Goal: Contribute content: Add original content to the website for others to see

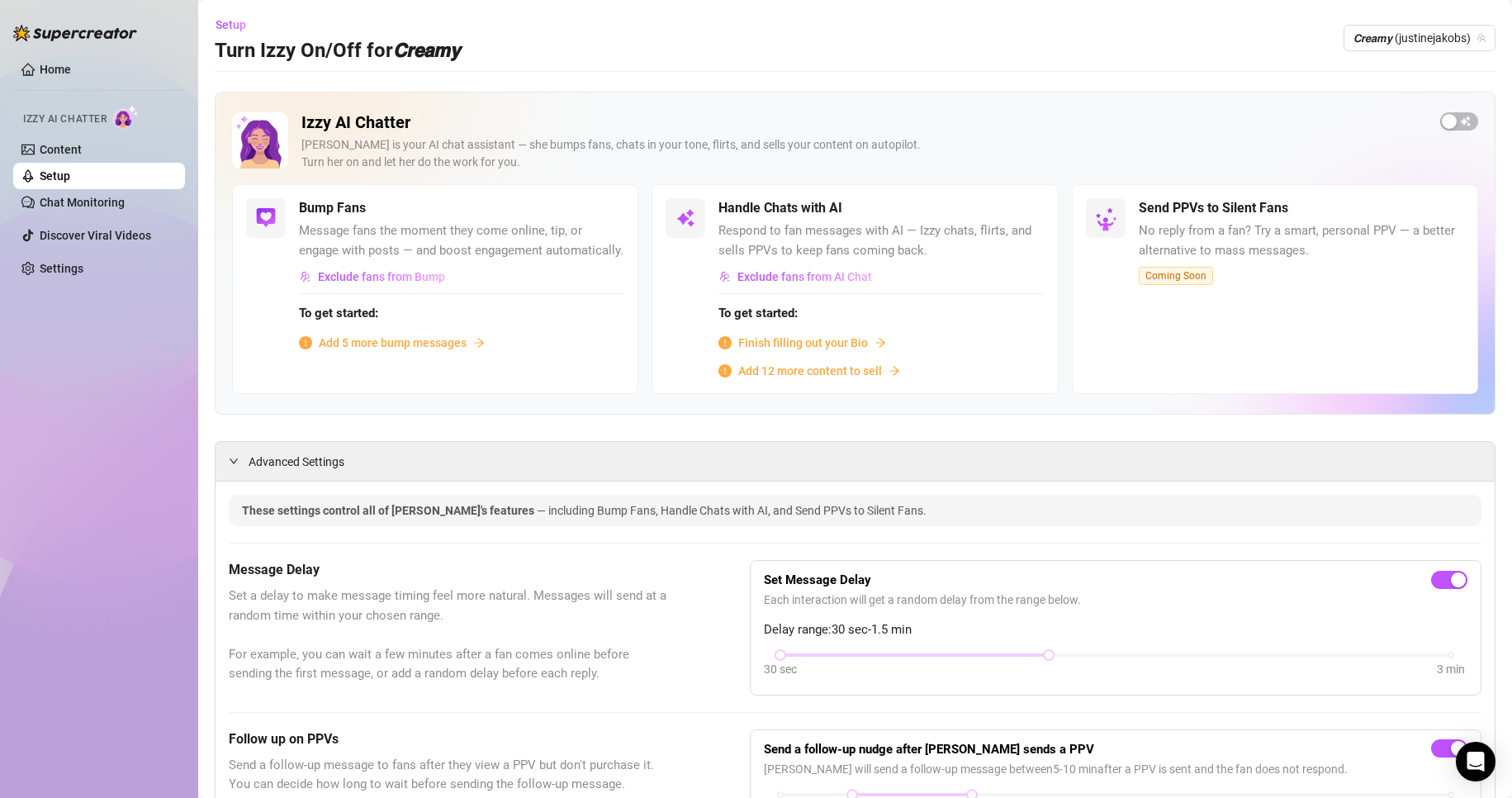
scroll to position [8, 0]
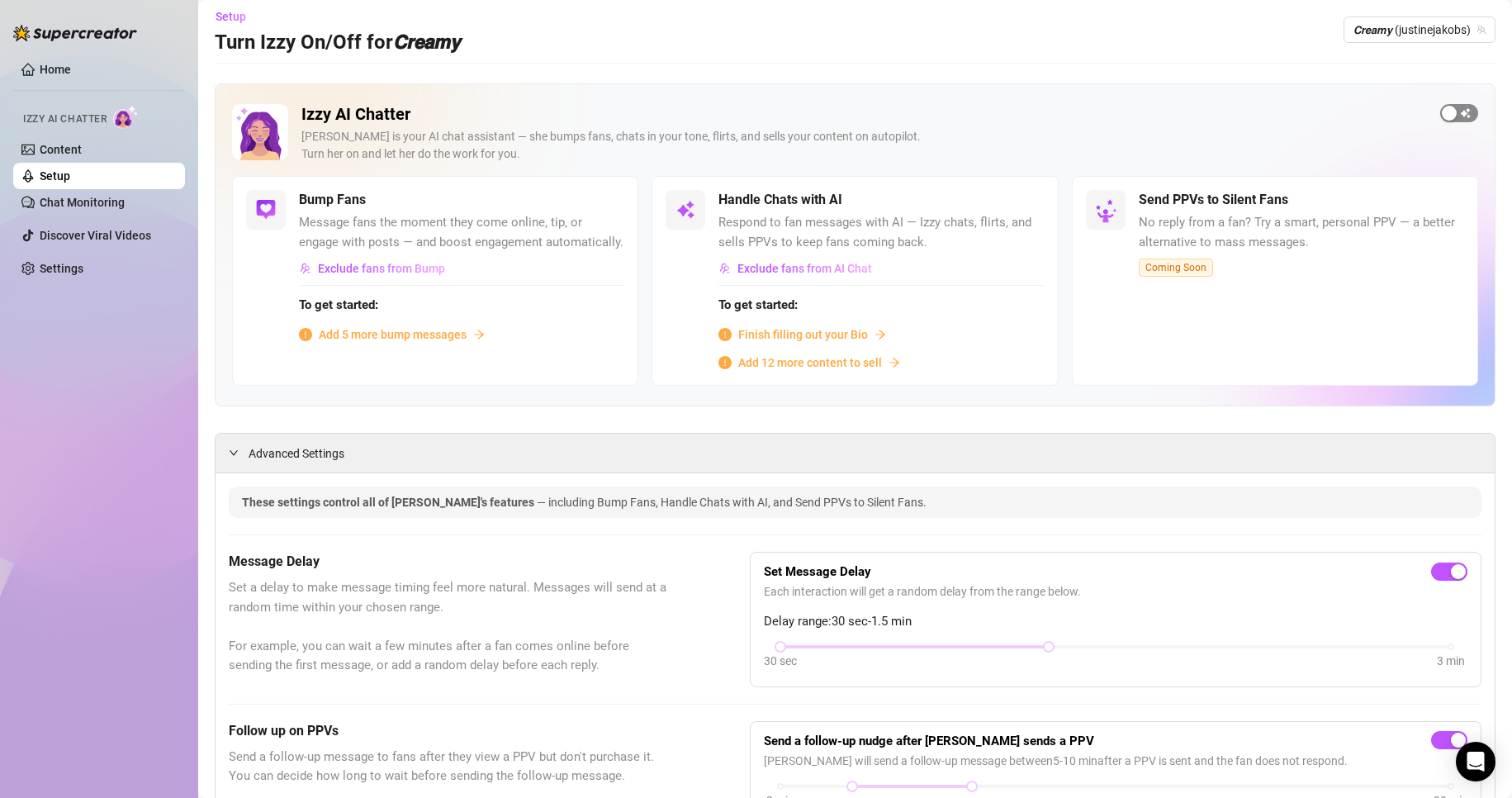
click at [1445, 115] on span "button" at bounding box center [1458, 113] width 38 height 18
click at [597, 204] on div "button" at bounding box center [596, 200] width 15 height 15
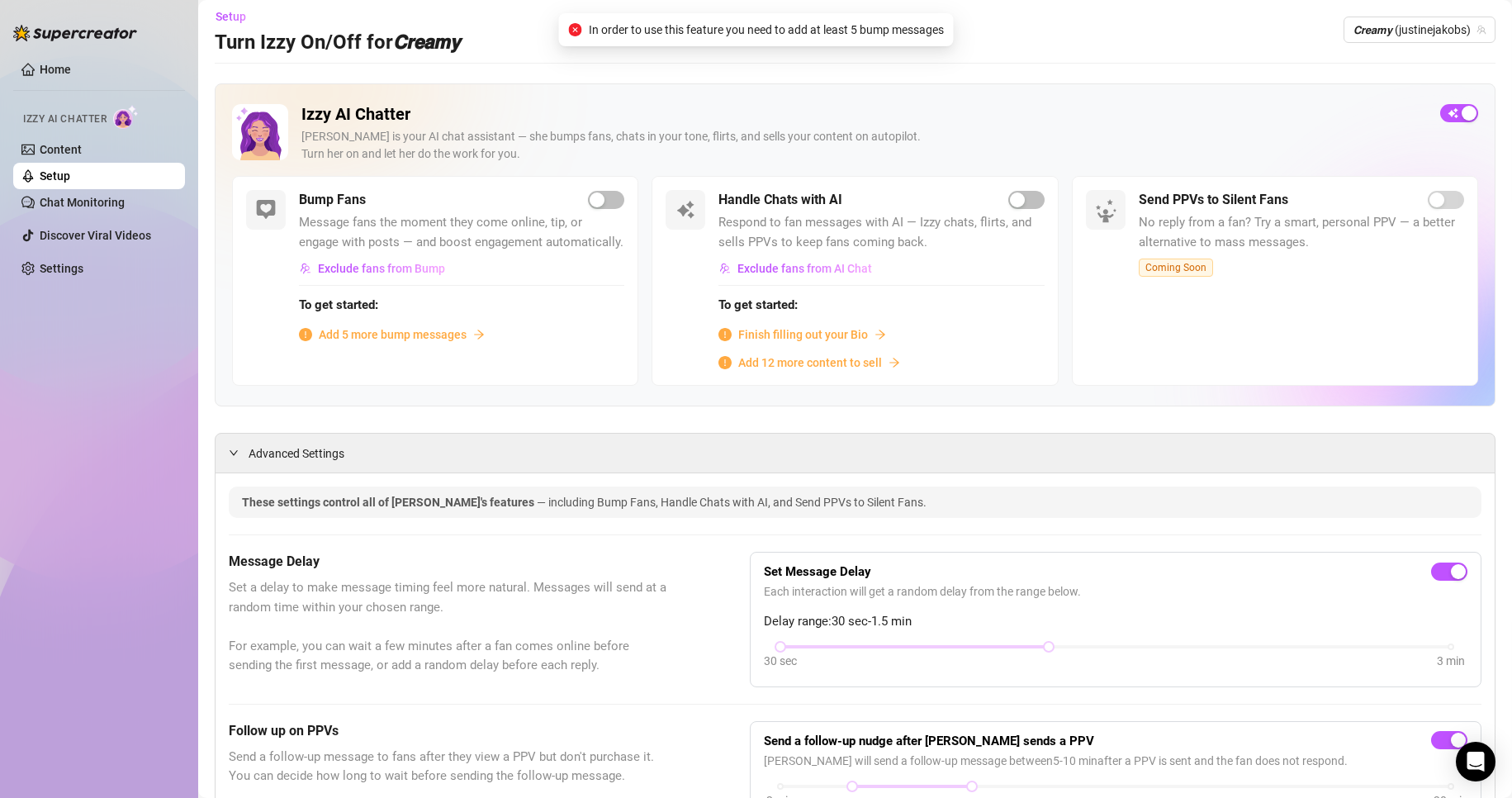
click at [447, 344] on span "Add 5 more bump messages" at bounding box center [393, 334] width 148 height 18
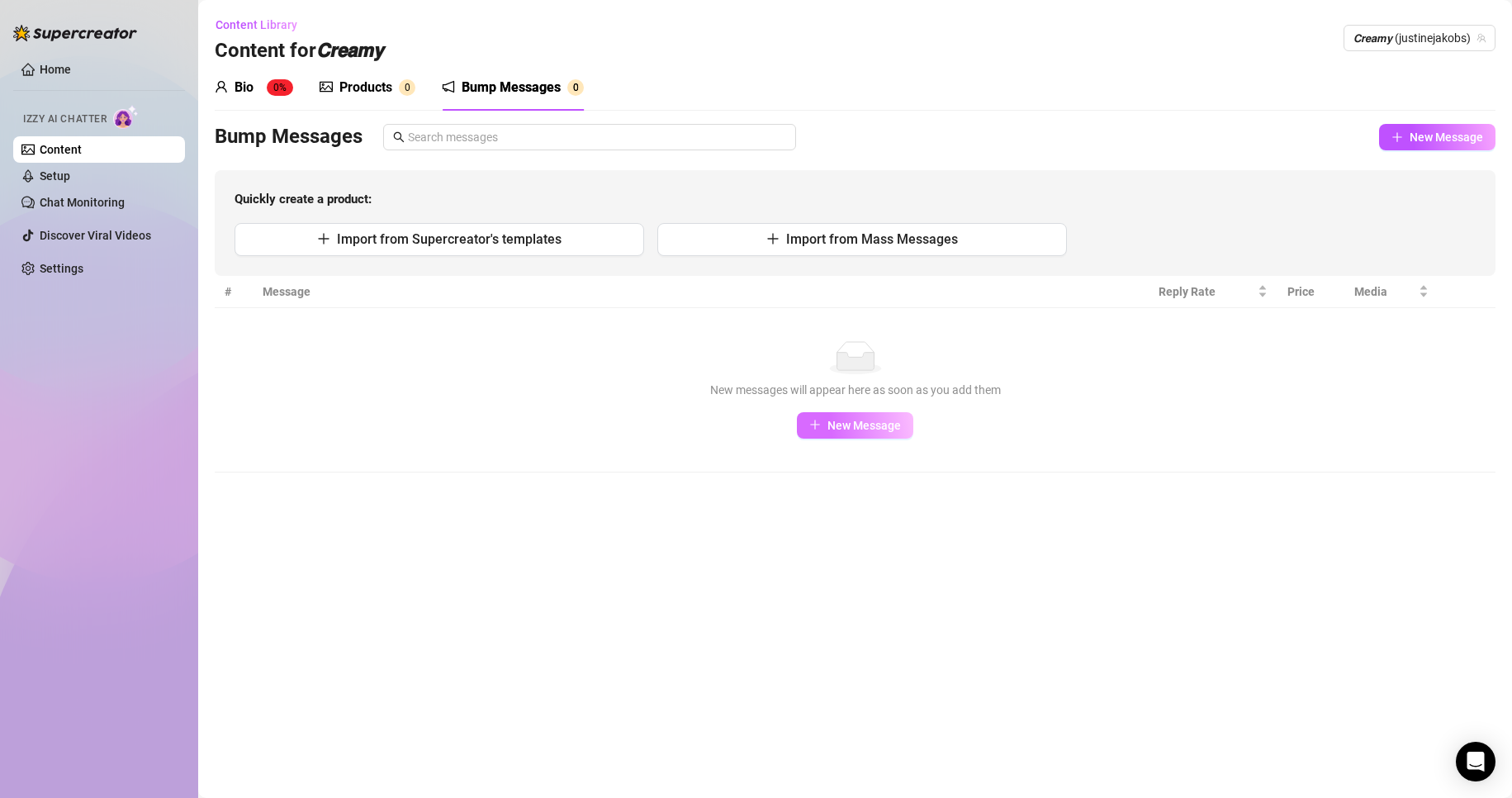
click at [861, 424] on span "New Message" at bounding box center [864, 425] width 74 height 14
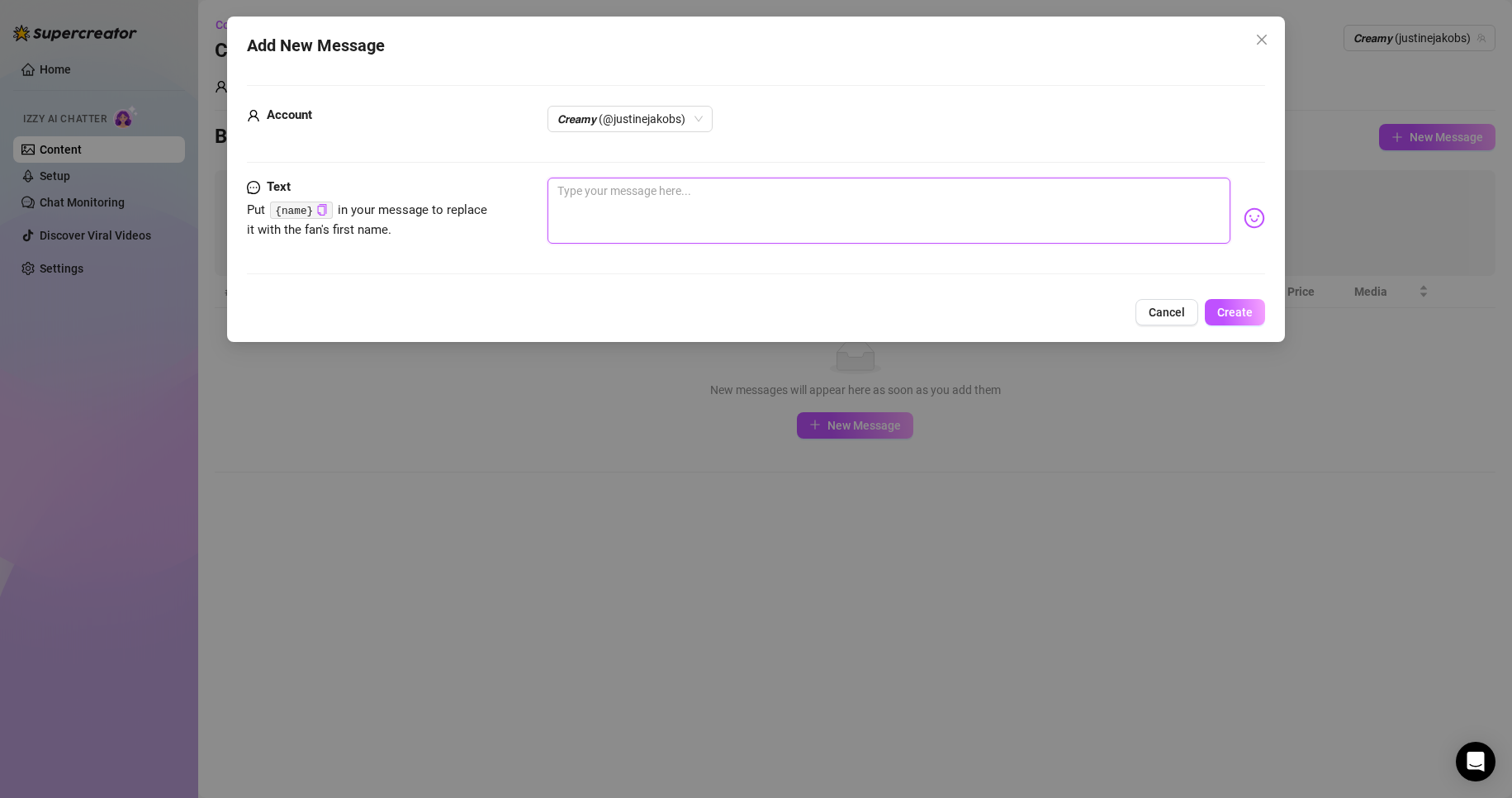
click at [755, 204] on textarea at bounding box center [889, 210] width 684 height 66
paste textarea "Did you miss me? 😼 -Heyyy -What's up, naughty boy? -Up for some fun? 🫦 -Thinkin…"
type textarea "Did you miss me? 😼 -Heyyy -What's up, naughty boy? -Up for some fun? 🫦 -Thinkin…"
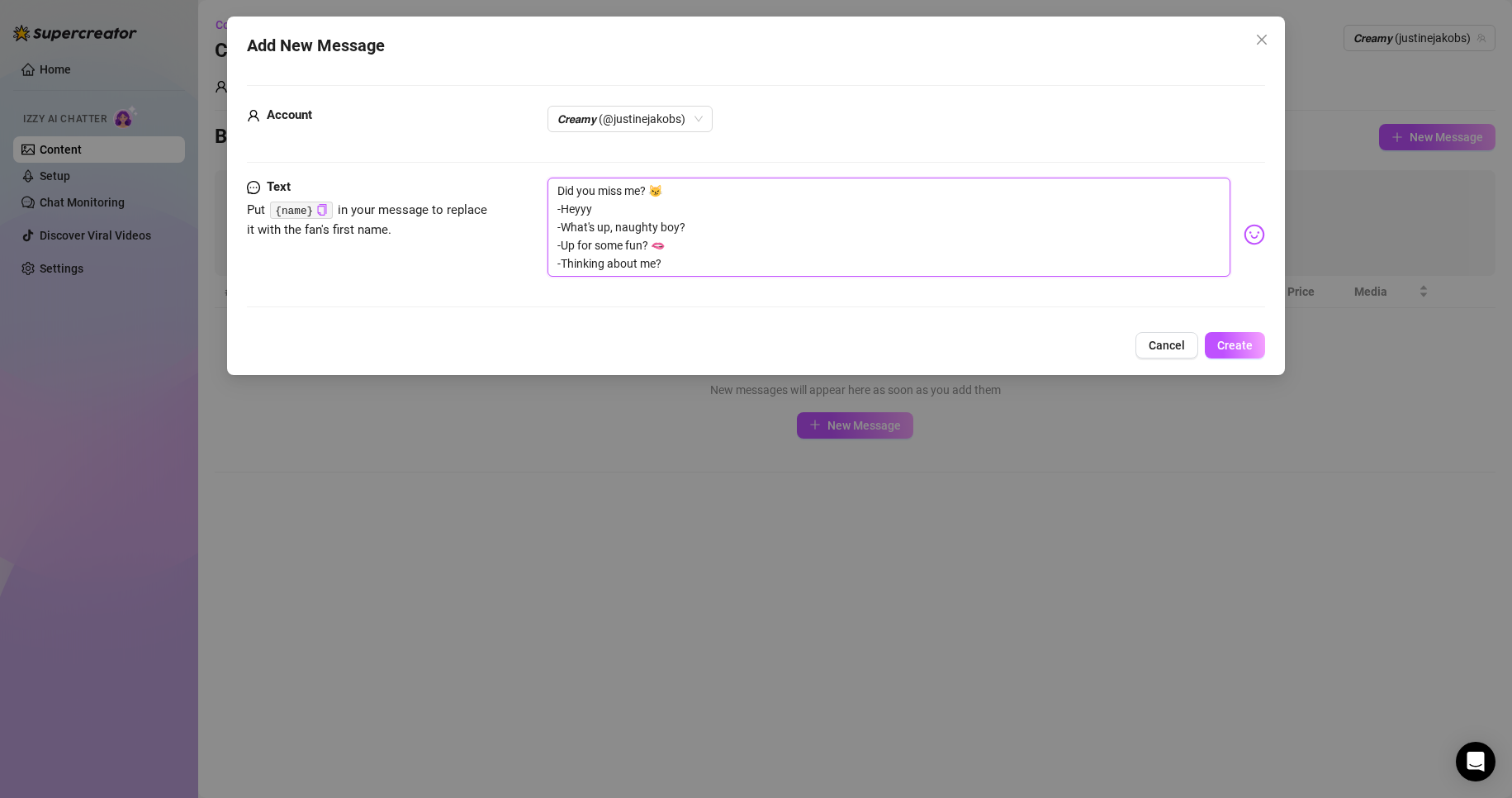
drag, startPoint x: 557, startPoint y: 204, endPoint x: 667, endPoint y: 258, distance: 122.5
click at [667, 258] on textarea "Did you miss me? 😼 -Heyyy -What's up, naughty boy? -Up for some fun? 🫦 -Thinkin…" at bounding box center [889, 227] width 684 height 99
click at [673, 260] on textarea "Did you miss me? 😼 -Heyyy -What's up, naughty boy? -Up for some fun? 🫦 -Thinkin…" at bounding box center [889, 227] width 684 height 99
drag, startPoint x: 676, startPoint y: 262, endPoint x: 564, endPoint y: 205, distance: 125.7
click at [564, 205] on textarea "Did you miss me? 😼 -Heyyy -What's up, naughty boy? -Up for some fun? 🫦 -Thinkin…" at bounding box center [889, 227] width 684 height 99
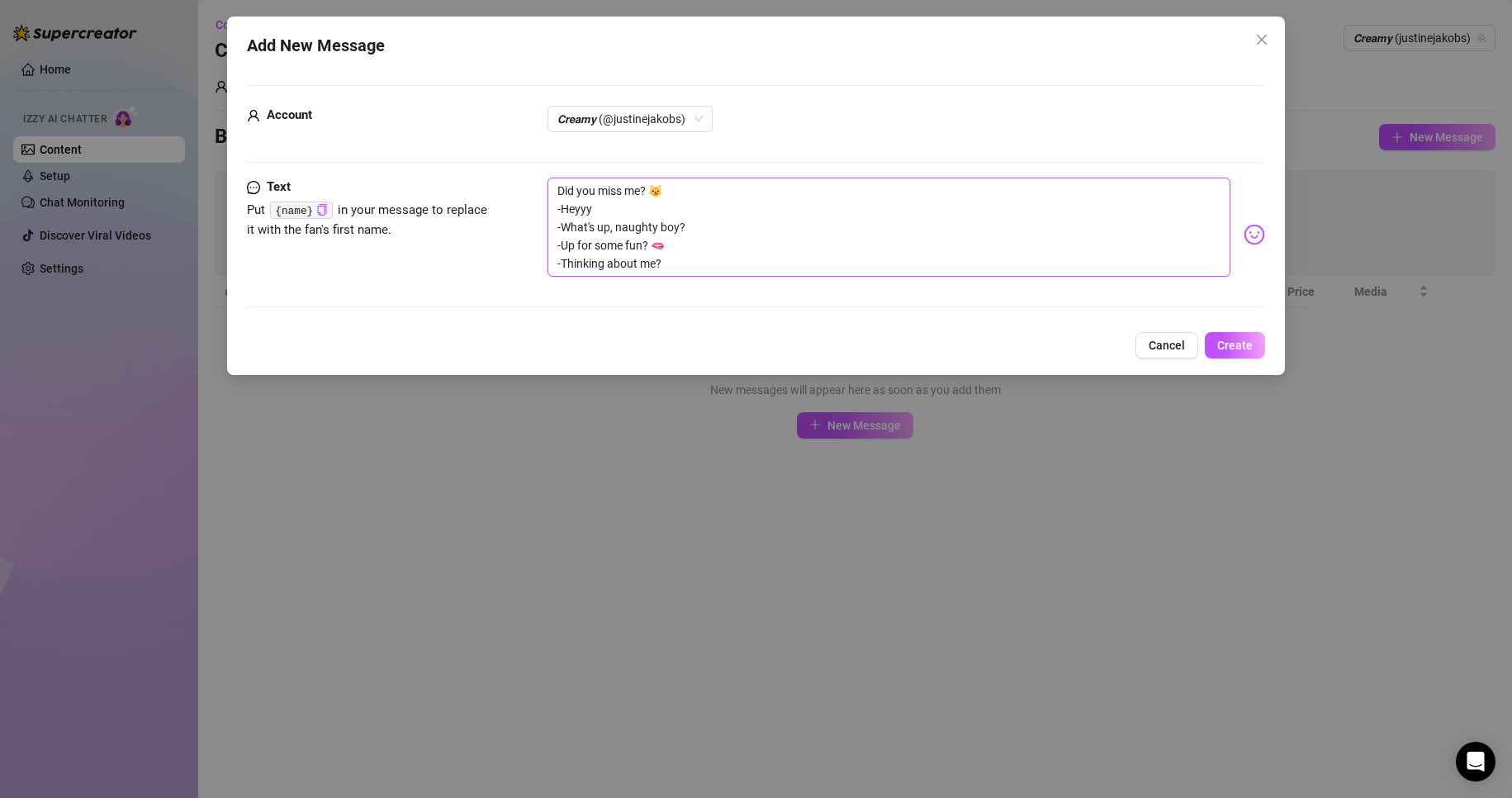
type textarea "Did you miss me? 😼 -"
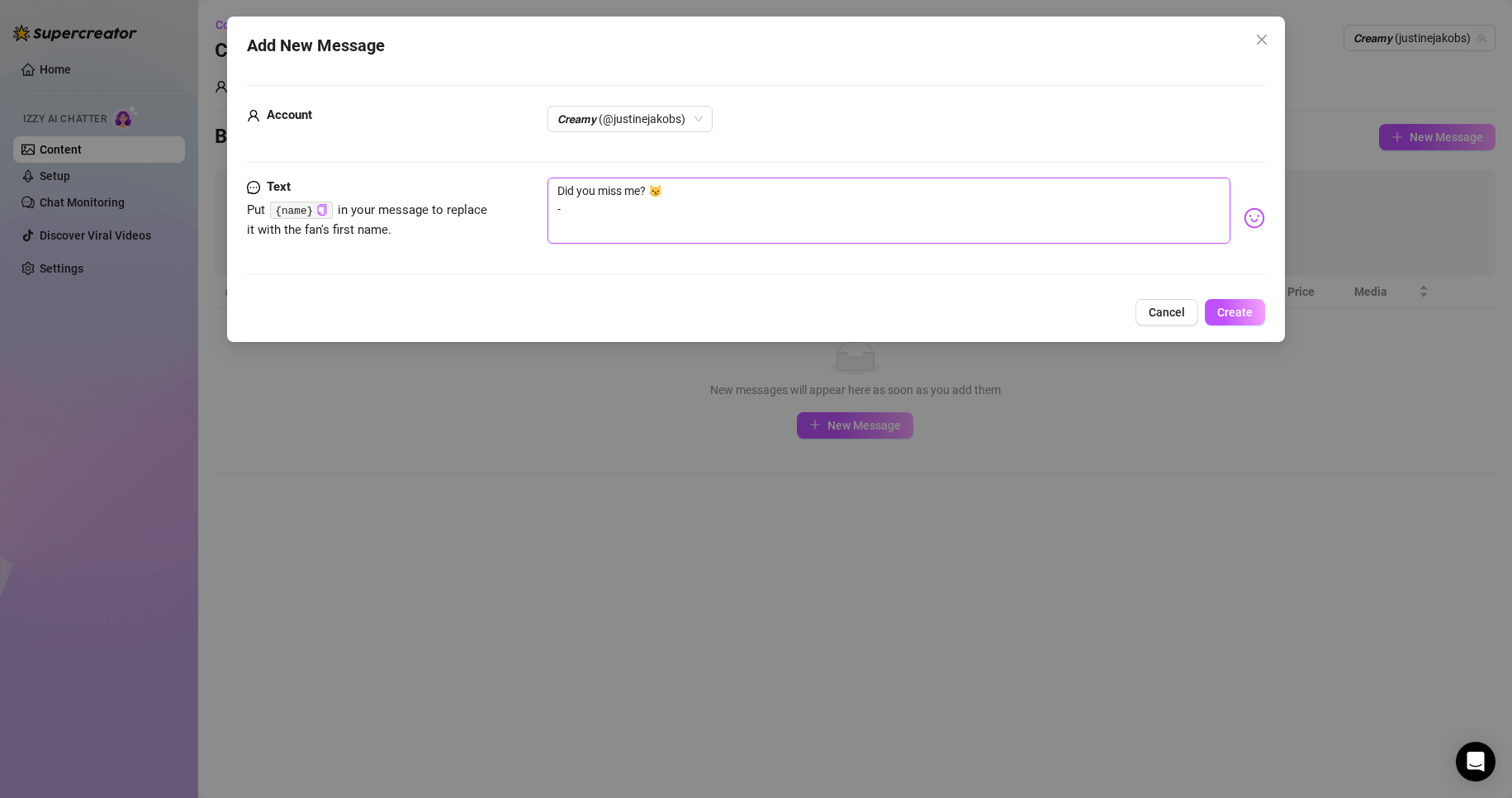
type textarea "Did you miss me? 😼"
click at [1242, 313] on span "Create" at bounding box center [1235, 312] width 35 height 14
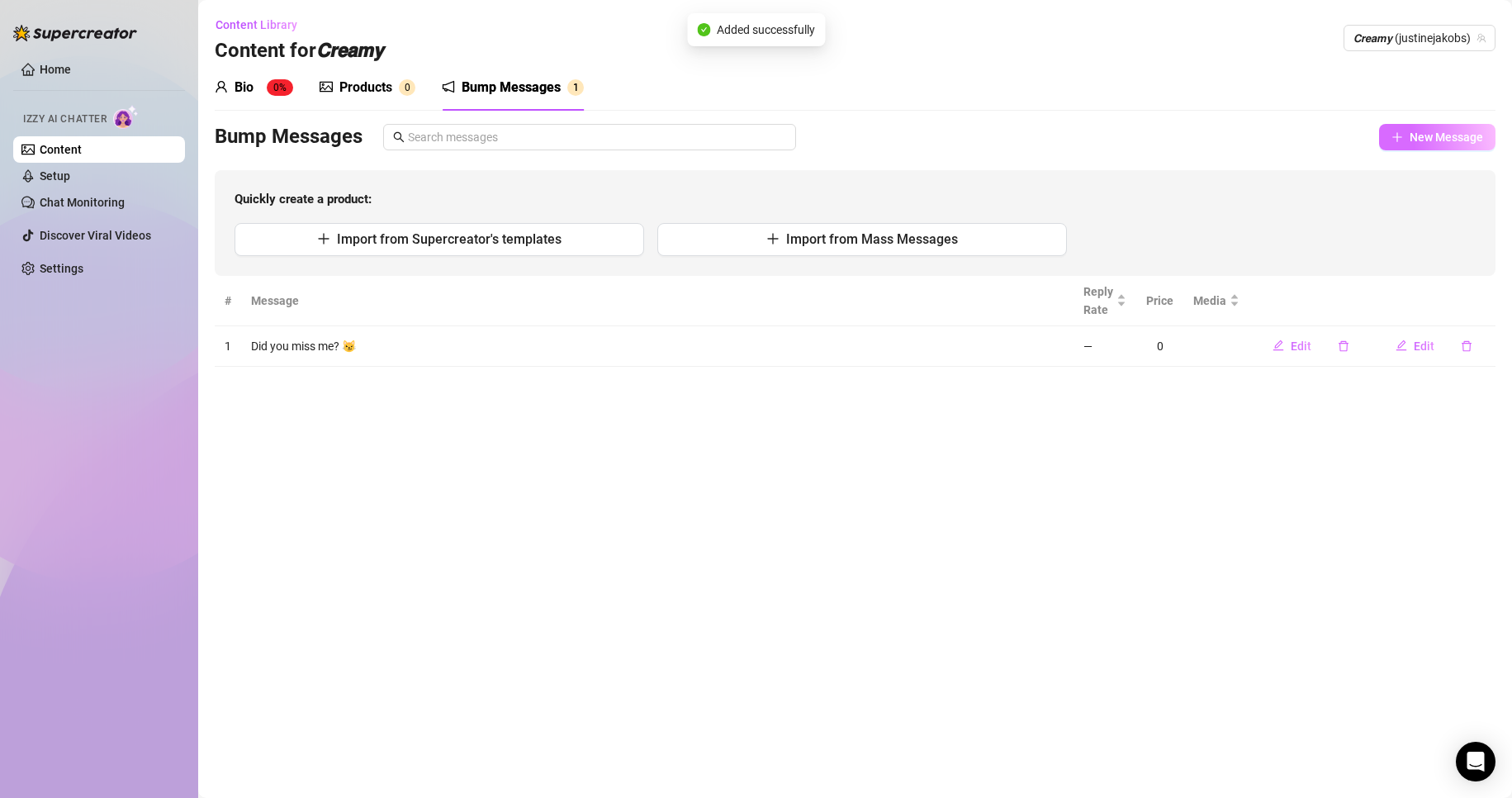
click at [1403, 130] on button "New Message" at bounding box center [1437, 136] width 117 height 26
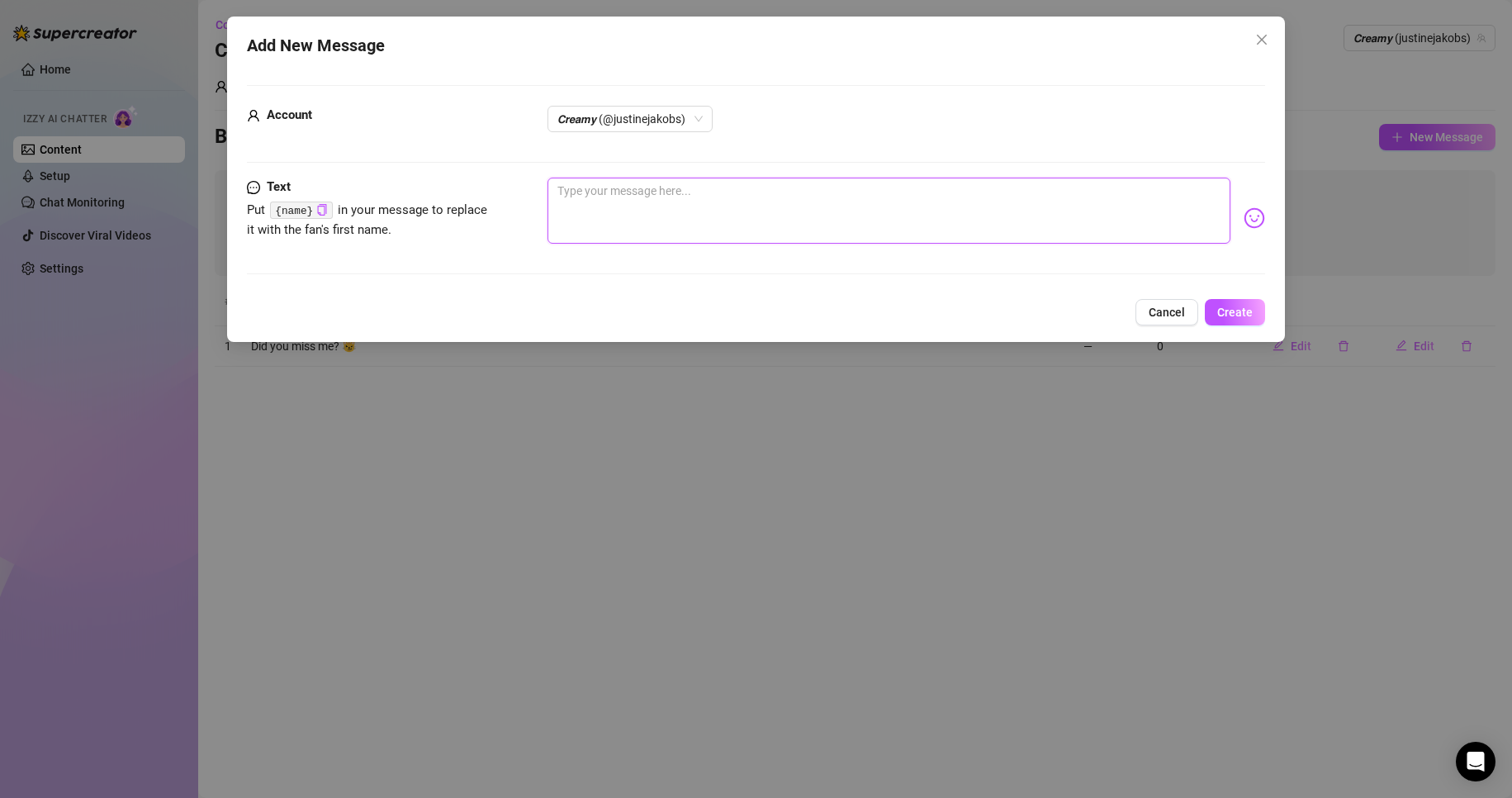
click at [991, 225] on textarea at bounding box center [889, 210] width 684 height 66
paste textarea "Heyyy -What's up, naughty boy? -Up for some fun? 🫦 -Thinking about me?"
type textarea "Heyyy -What's up, naughty boy? -Up for some fun? 🫦 -Thinking about me?"
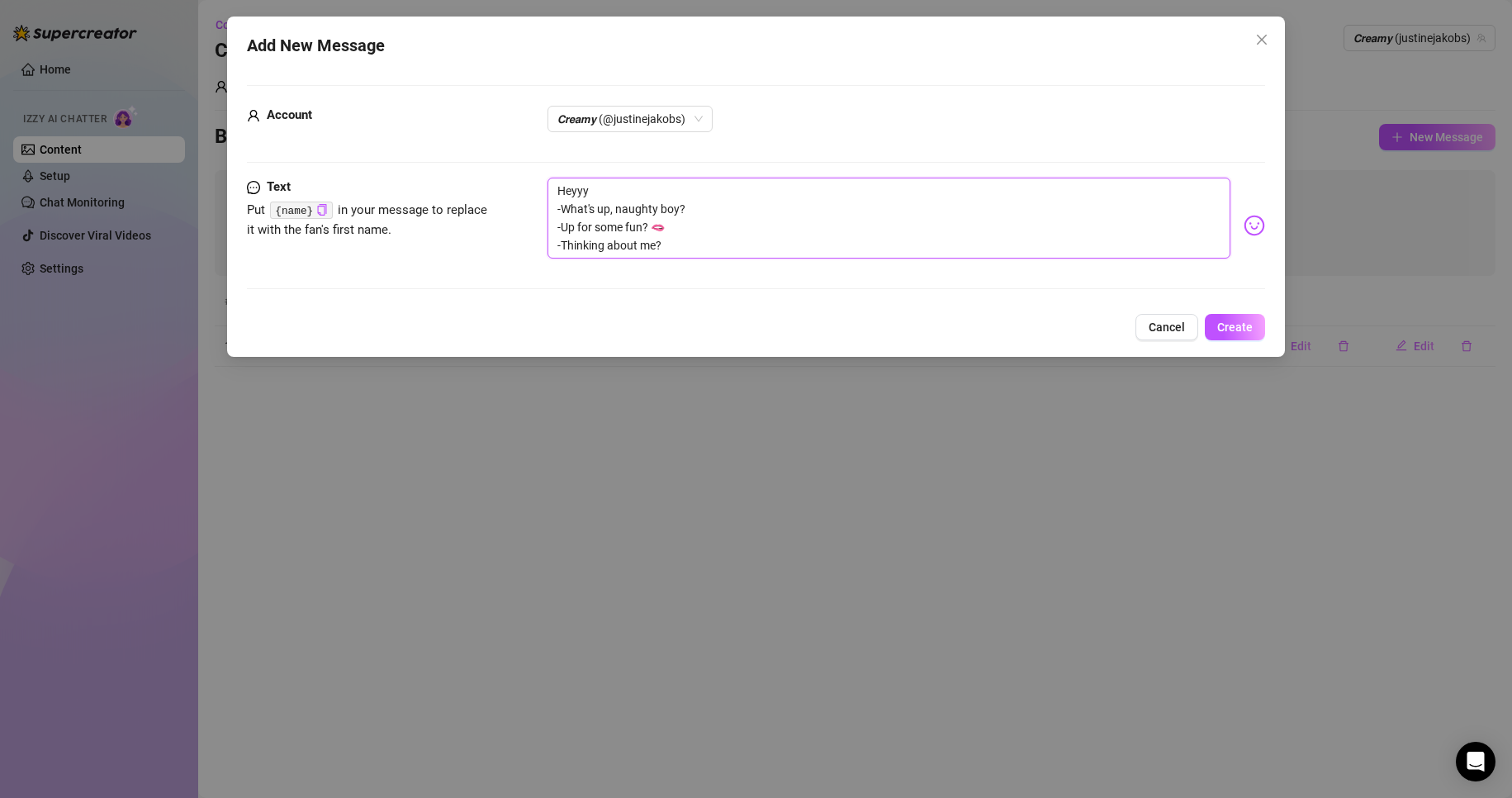
drag, startPoint x: 561, startPoint y: 204, endPoint x: 700, endPoint y: 256, distance: 148.4
click at [700, 256] on textarea "Heyyy -What's up, naughty boy? -Up for some fun? 🫦 -Thinking about me?" at bounding box center [889, 217] width 684 height 81
type textarea "Heyyy -"
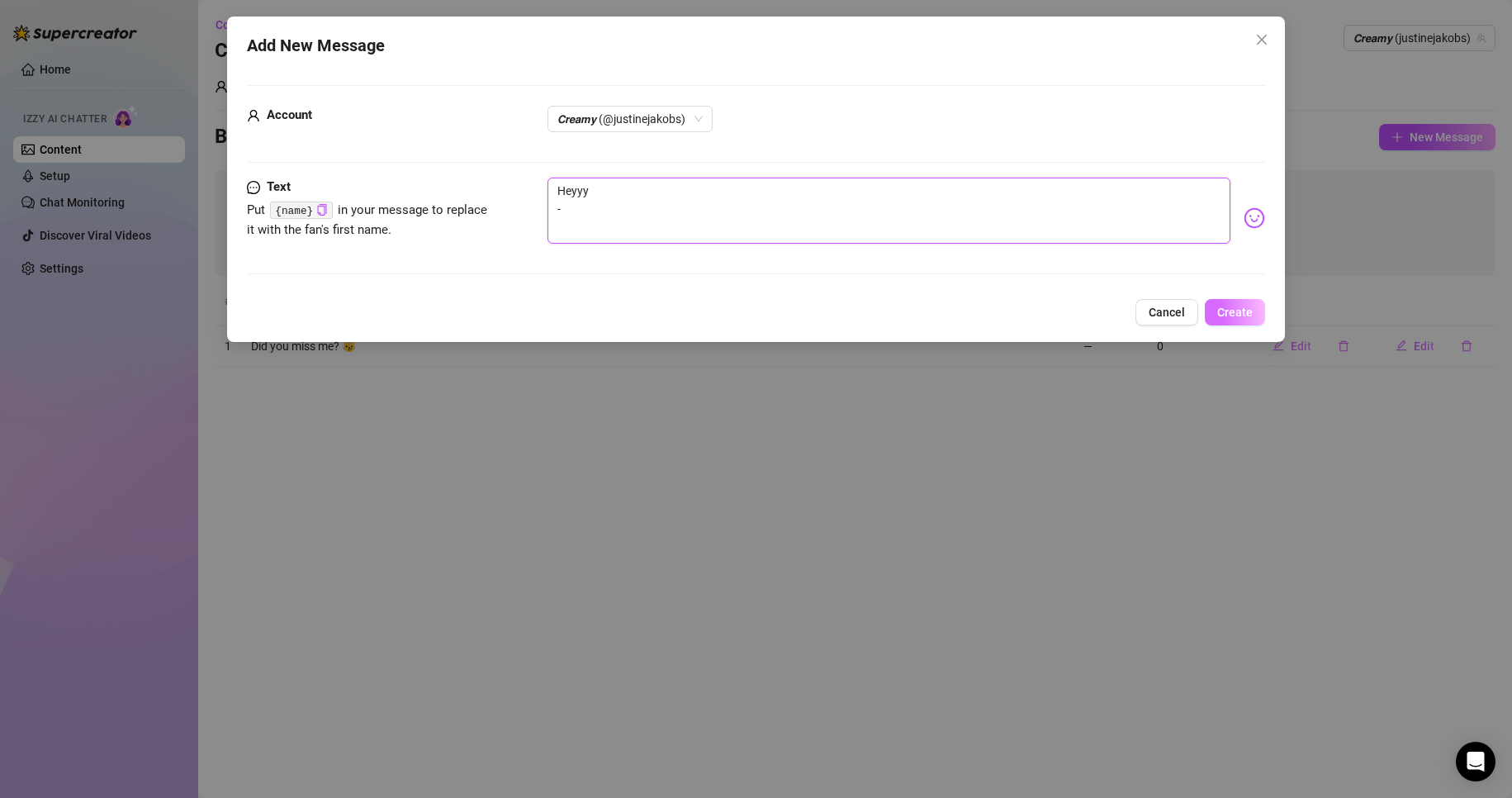
type textarea "Heyyy"
click at [1241, 304] on button "Create" at bounding box center [1235, 311] width 60 height 26
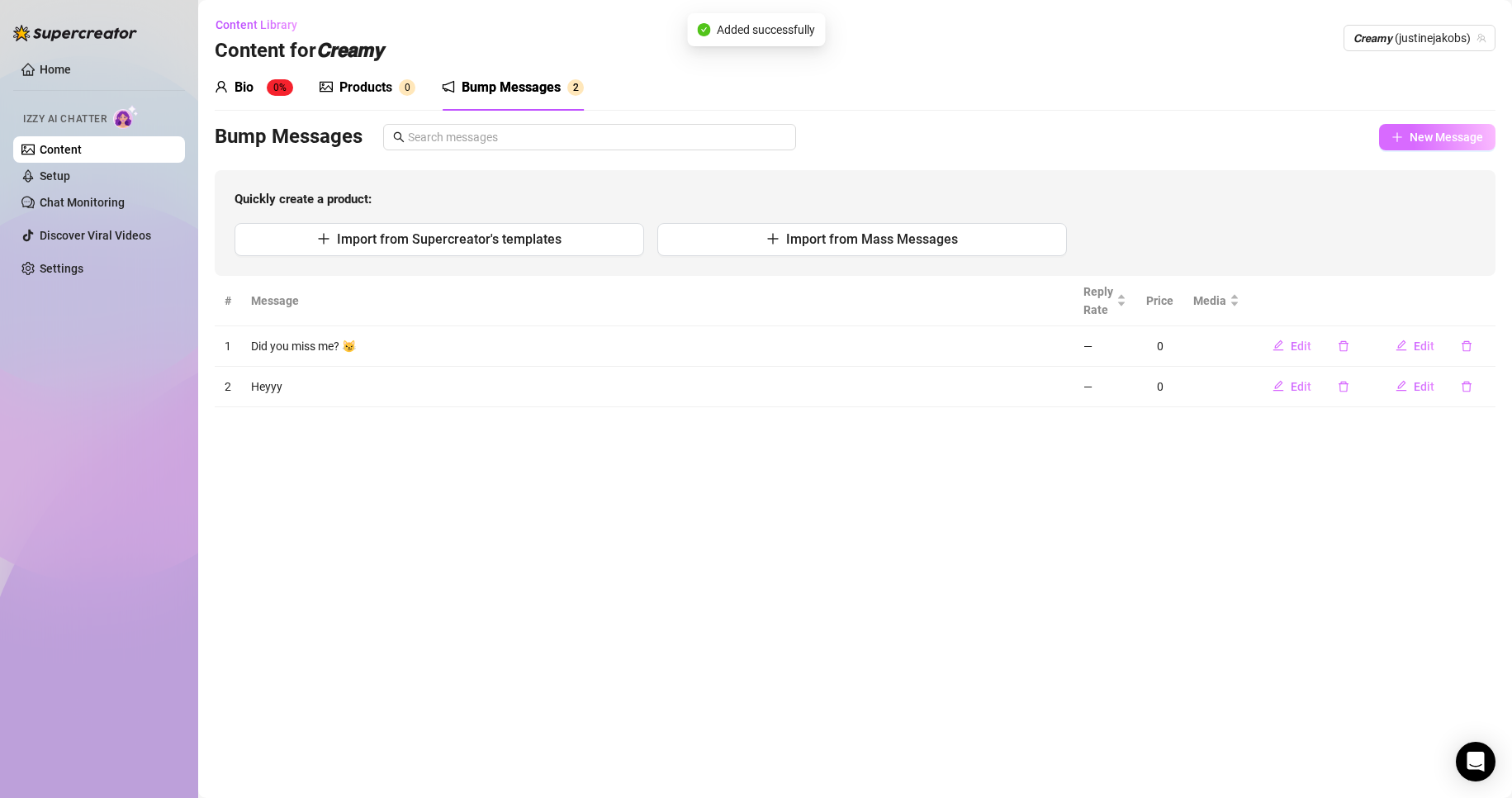
click at [1401, 143] on span "button" at bounding box center [1397, 137] width 12 height 14
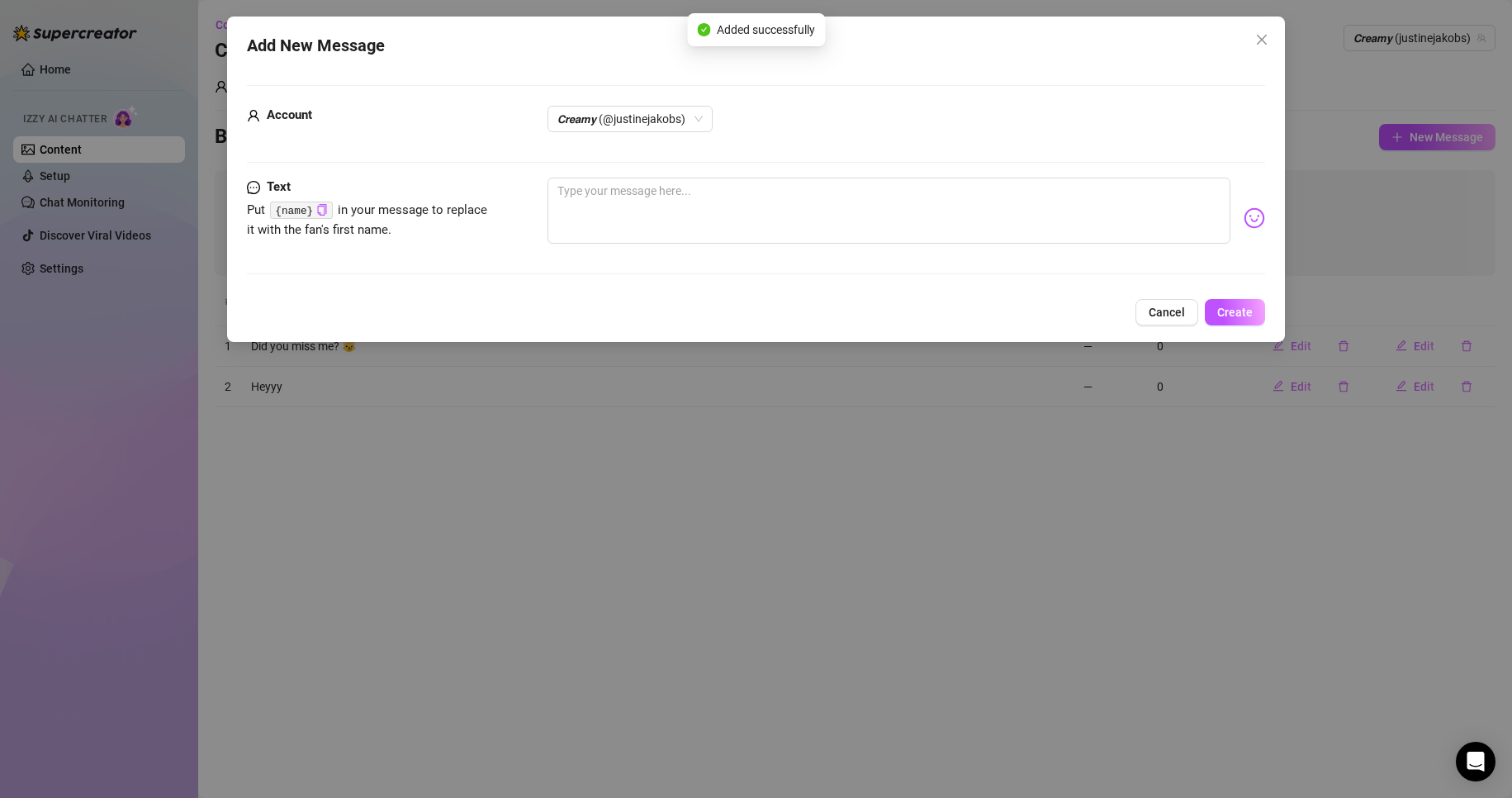
click at [877, 249] on div at bounding box center [907, 217] width 718 height 81
click at [876, 223] on textarea at bounding box center [889, 210] width 684 height 66
paste textarea "What's up, naughty boy? -Up for some fun? 🫦 -Thinking about me?"
type textarea "What's up, naughty boy? -Up for some fun? 🫦 -Thinking about me?"
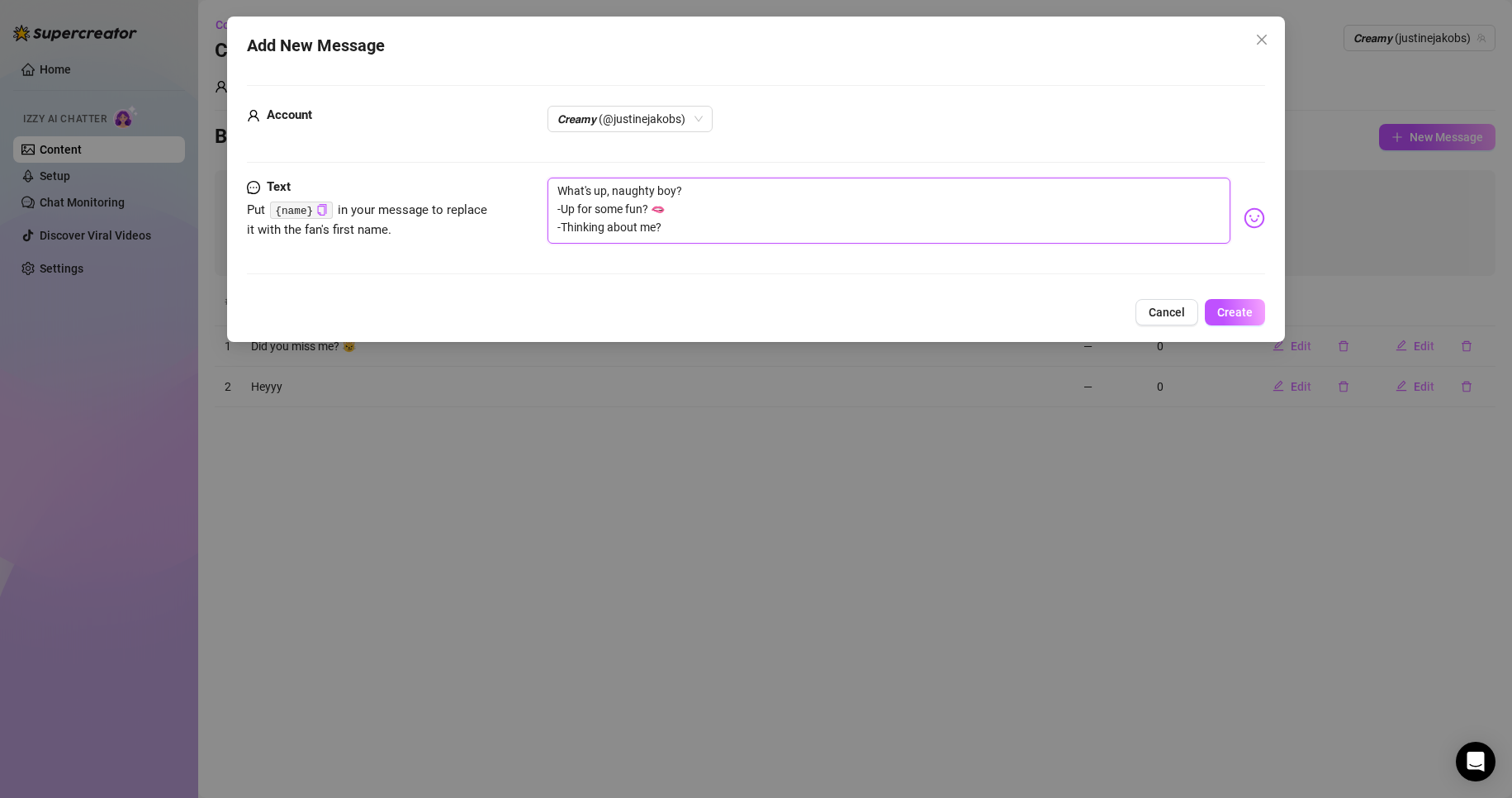
type textarea "What's up, naughty boy? -"
drag, startPoint x: 559, startPoint y: 206, endPoint x: 697, endPoint y: 232, distance: 140.4
type textarea "What's up, naughty boy?"
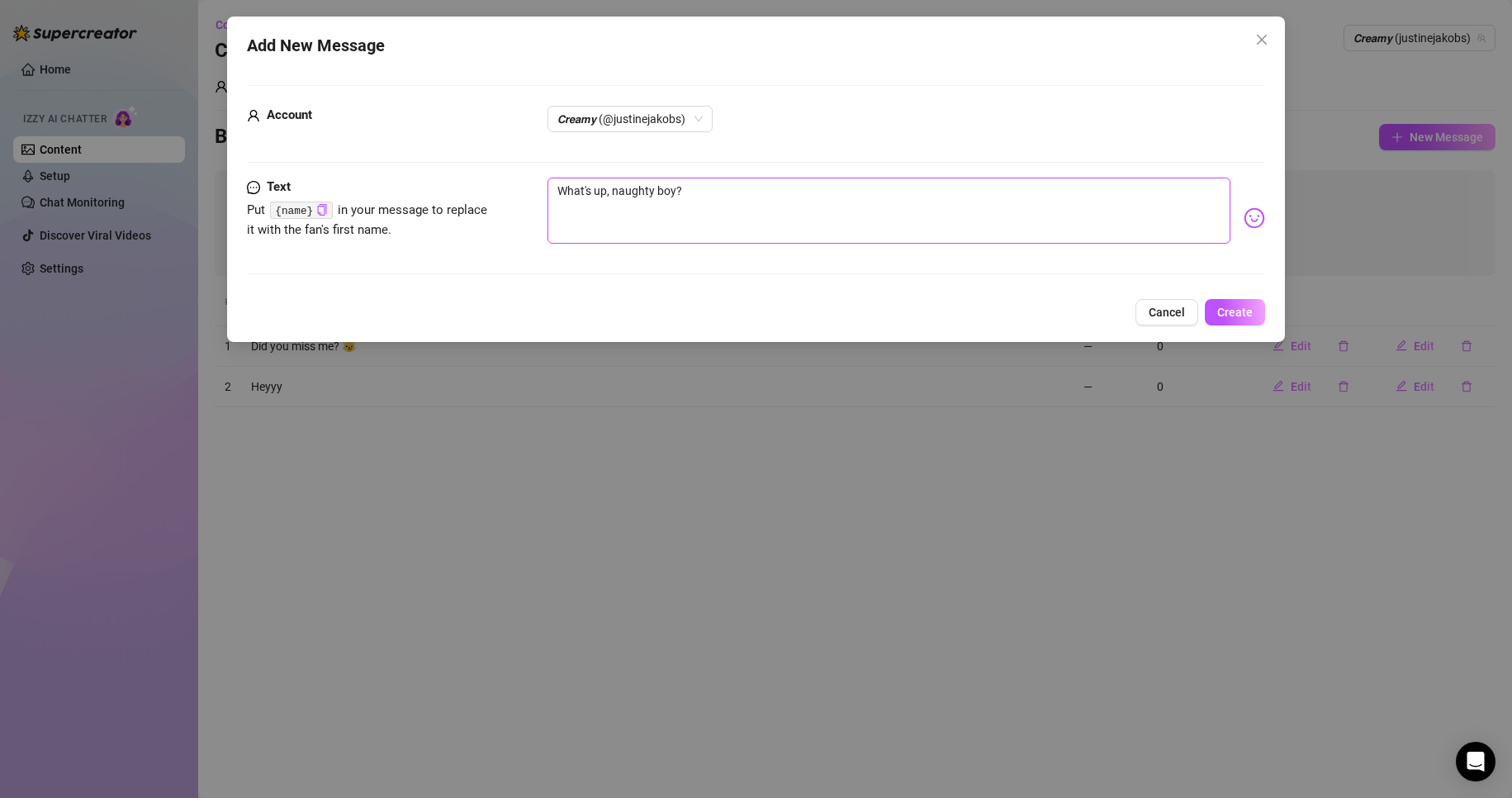
type textarea "What's up, naughty boy?"
click at [1224, 308] on span "Create" at bounding box center [1235, 312] width 35 height 14
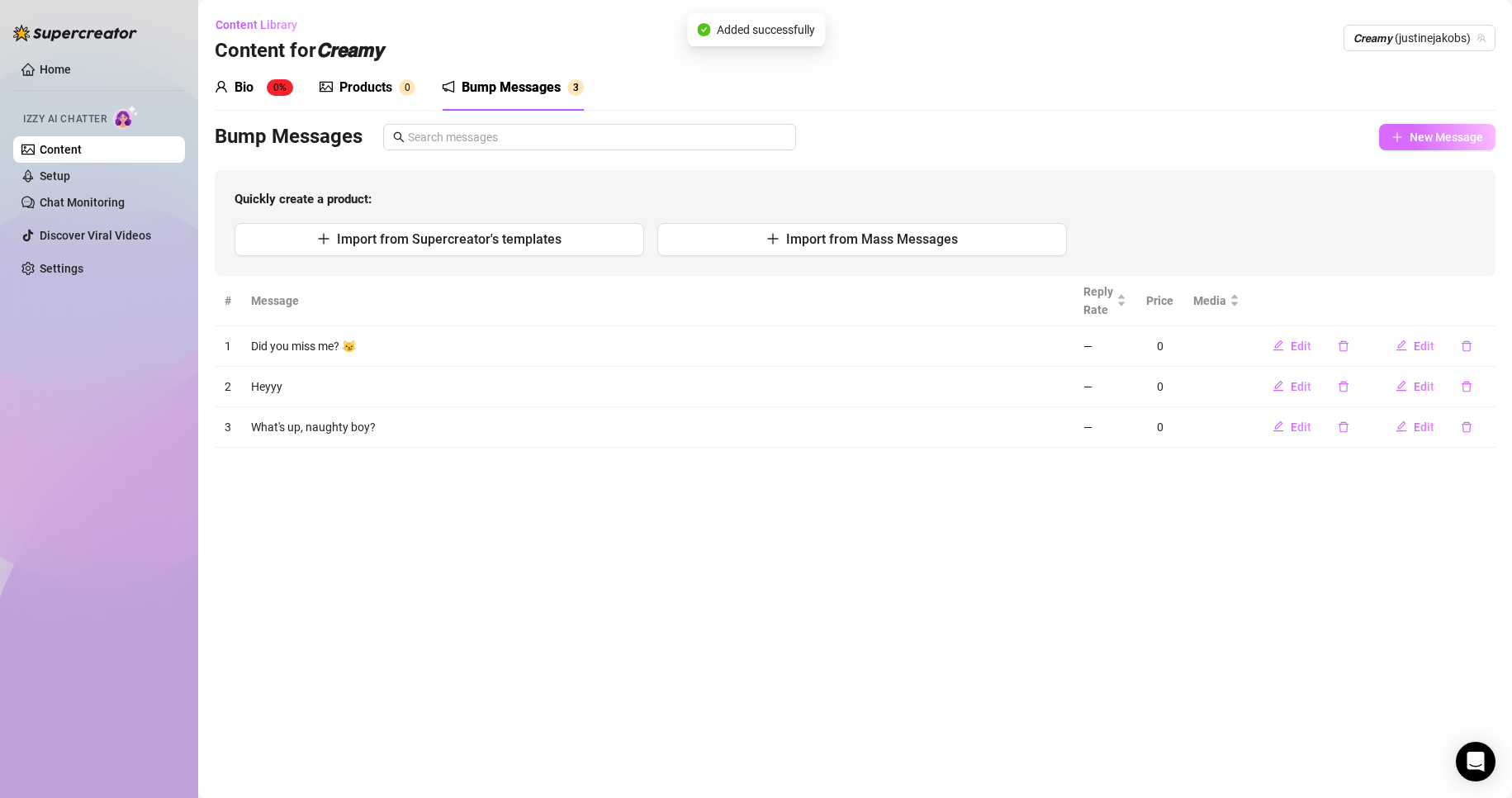
click at [1419, 148] on button "New Message" at bounding box center [1437, 136] width 117 height 26
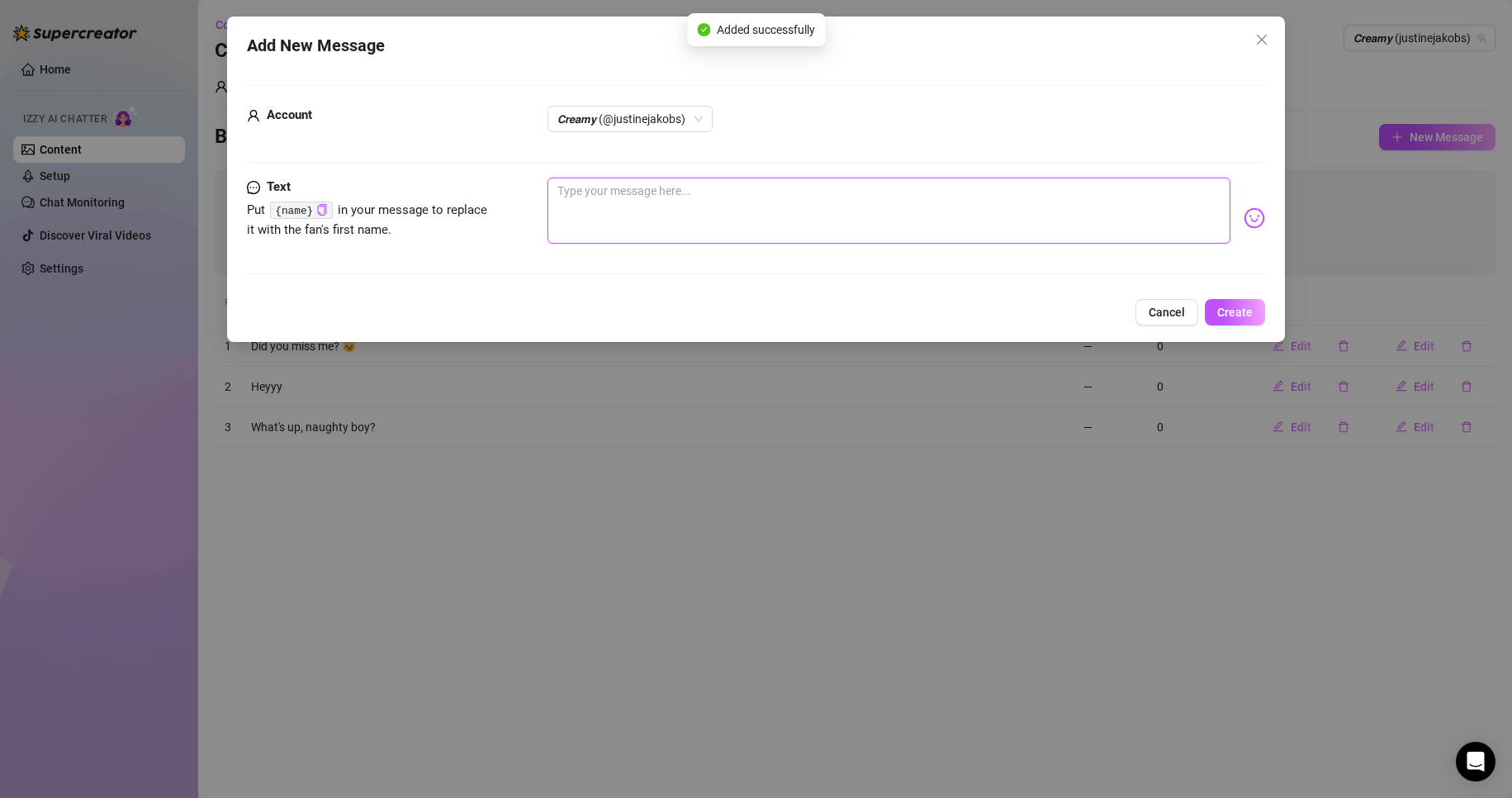
click at [882, 237] on textarea at bounding box center [889, 210] width 684 height 66
paste textarea "Up for some fun? 🫦 -Thinking about me?"
type textarea "Up for some fun? 🫦 -Thinking about me?"
drag, startPoint x: 560, startPoint y: 201, endPoint x: 677, endPoint y: 210, distance: 117.3
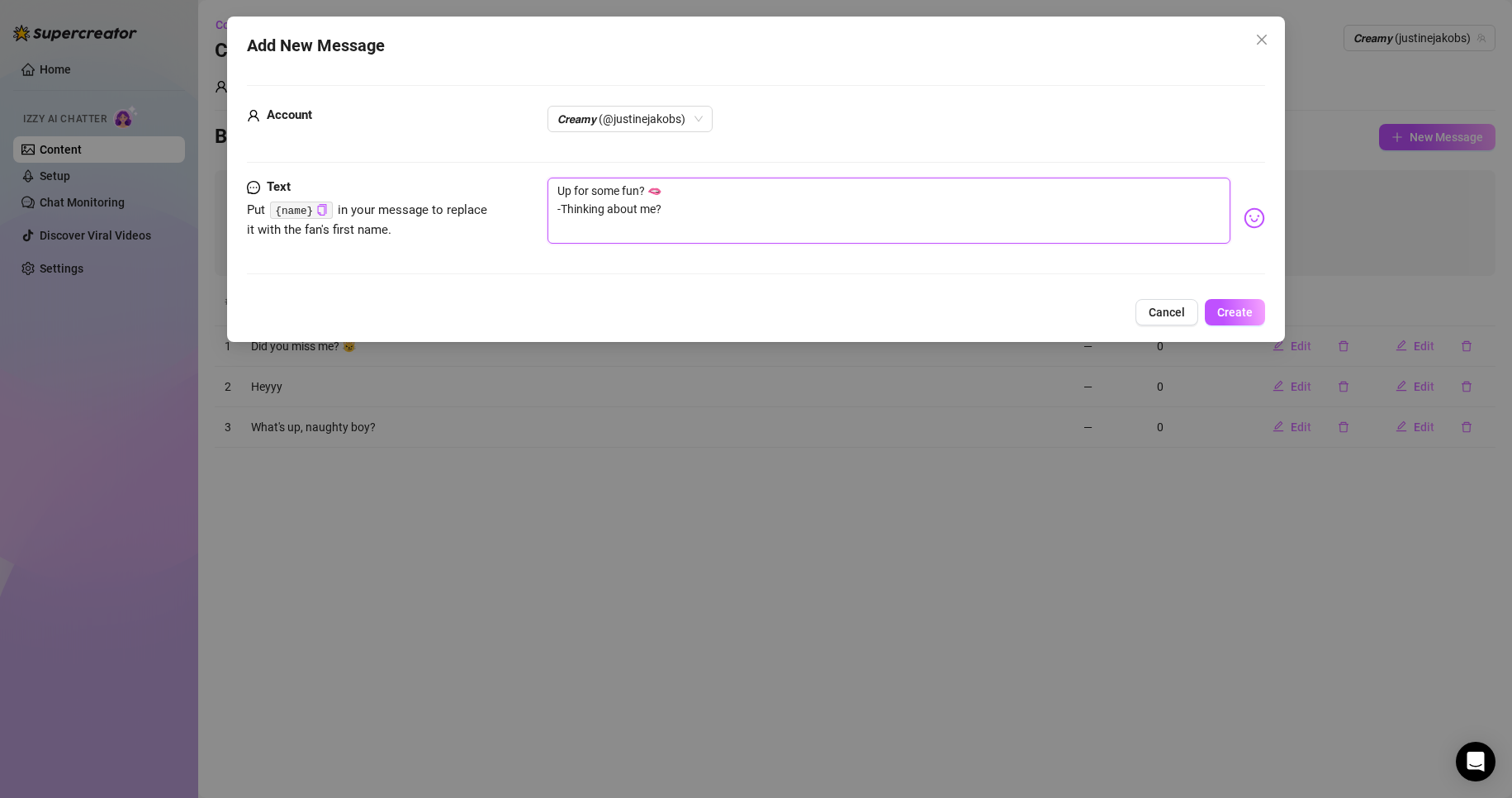
click at [677, 210] on textarea "Up for some fun? 🫦 -Thinking about me?" at bounding box center [889, 210] width 684 height 66
type textarea "Up for some fun? 🫦 -"
type textarea "Up for some fun? 🫦"
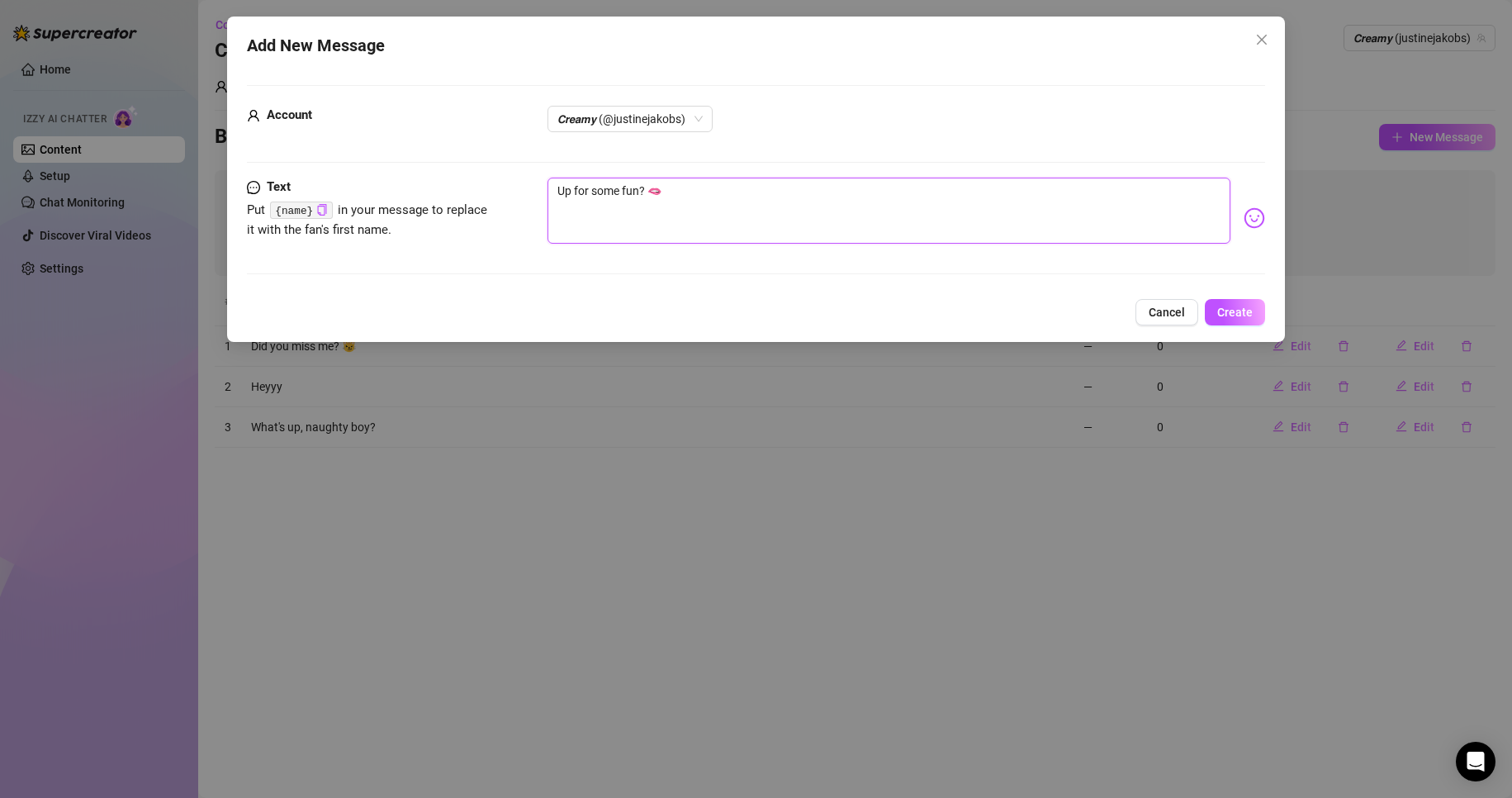
type textarea "Up for some fun? 🫦"
click at [1250, 313] on span "Create" at bounding box center [1235, 312] width 35 height 14
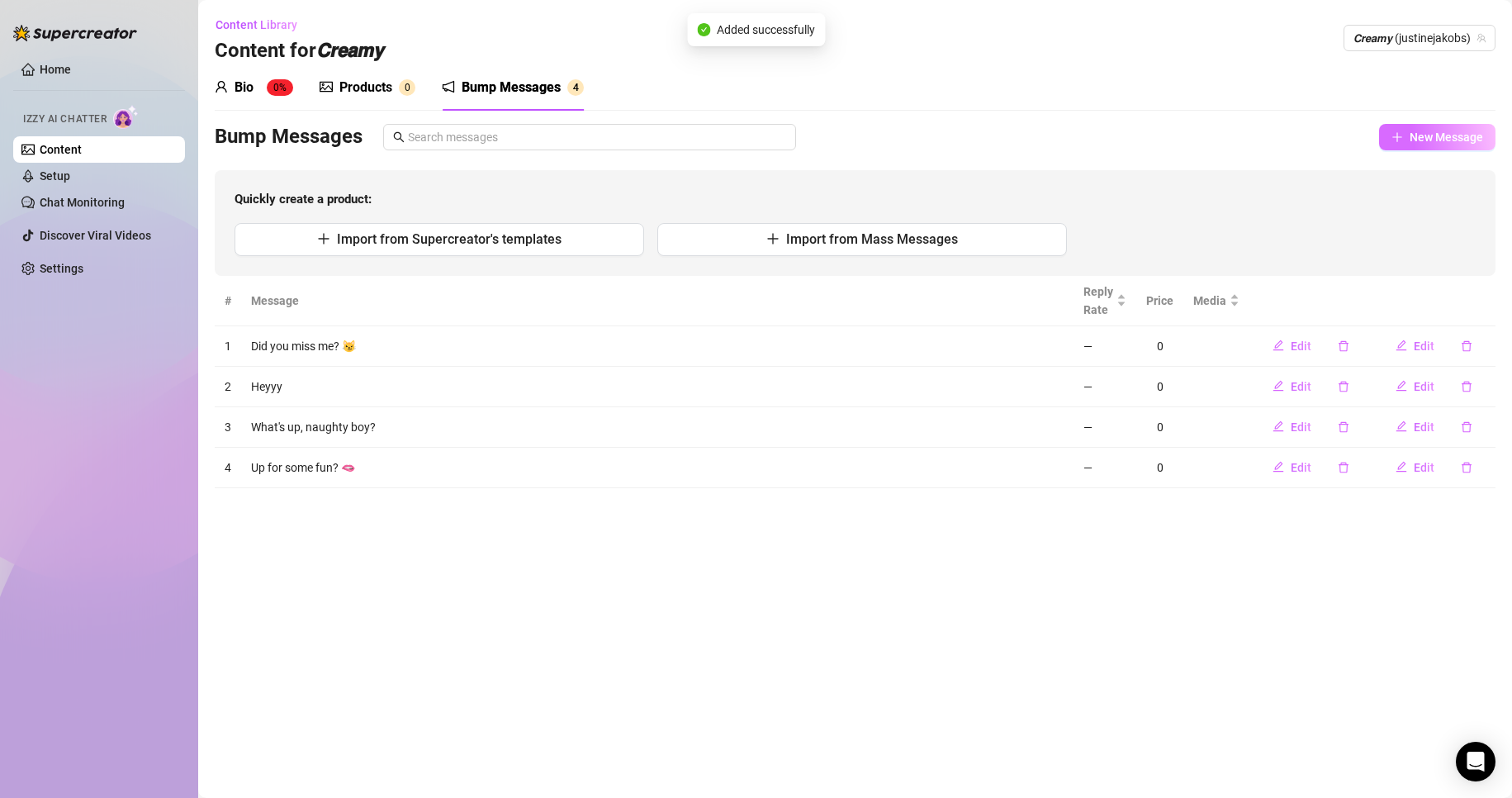
click at [1420, 138] on span "New Message" at bounding box center [1446, 137] width 74 height 14
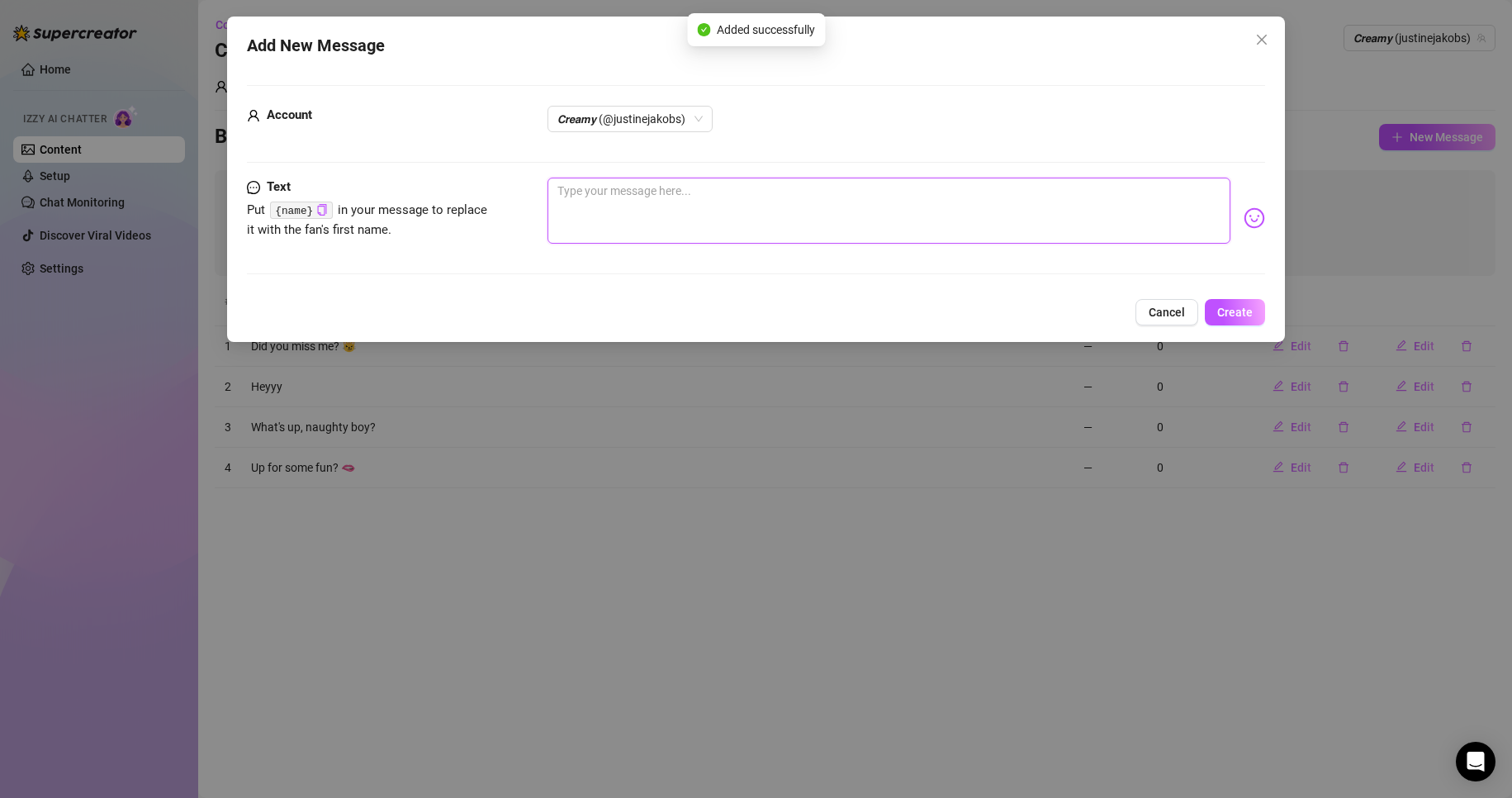
click at [875, 215] on textarea at bounding box center [889, 210] width 684 height 66
paste textarea "Thinking about me?"
type textarea "Thinking about me?"
click at [1226, 313] on span "Create" at bounding box center [1235, 312] width 35 height 14
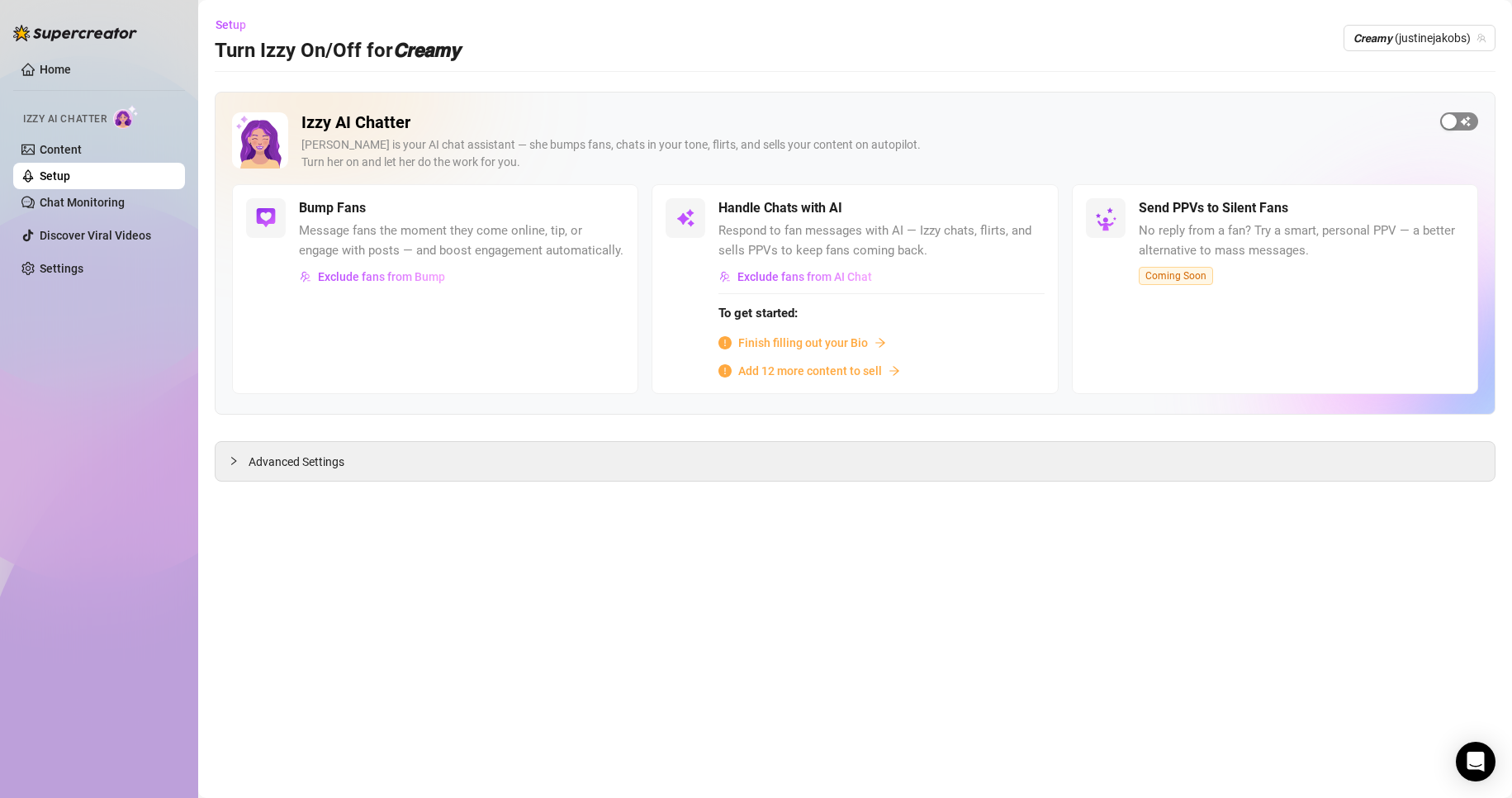
click at [1451, 123] on div "button" at bounding box center [1448, 121] width 15 height 15
